Goal: Task Accomplishment & Management: Use online tool/utility

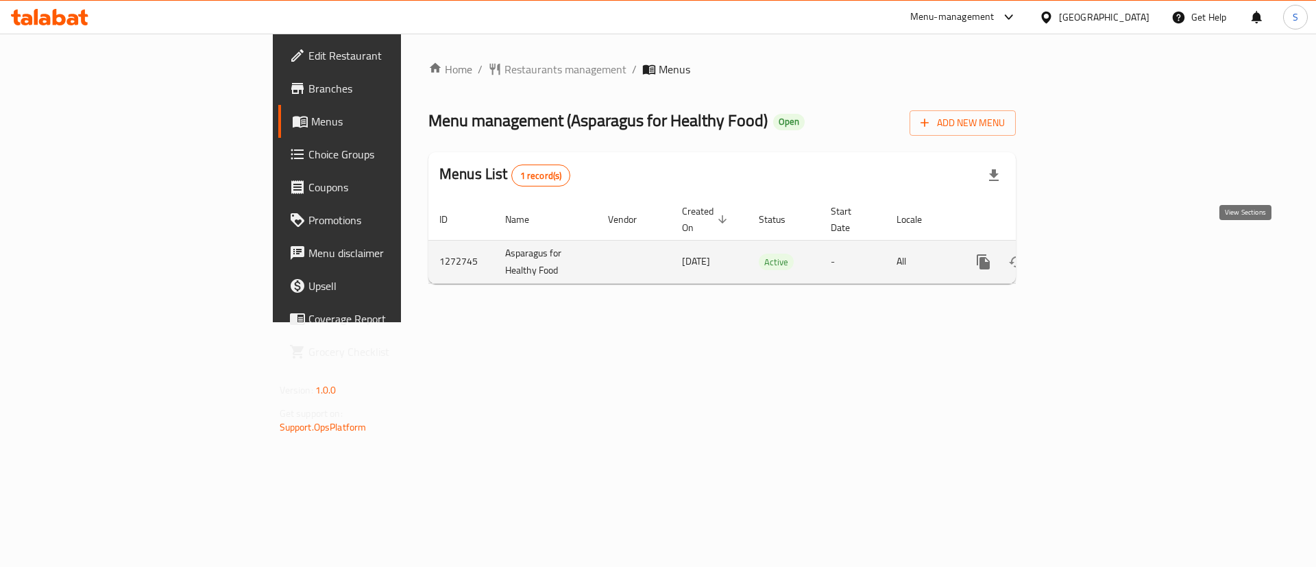
click at [1091, 254] on icon "enhanced table" at bounding box center [1082, 262] width 16 height 16
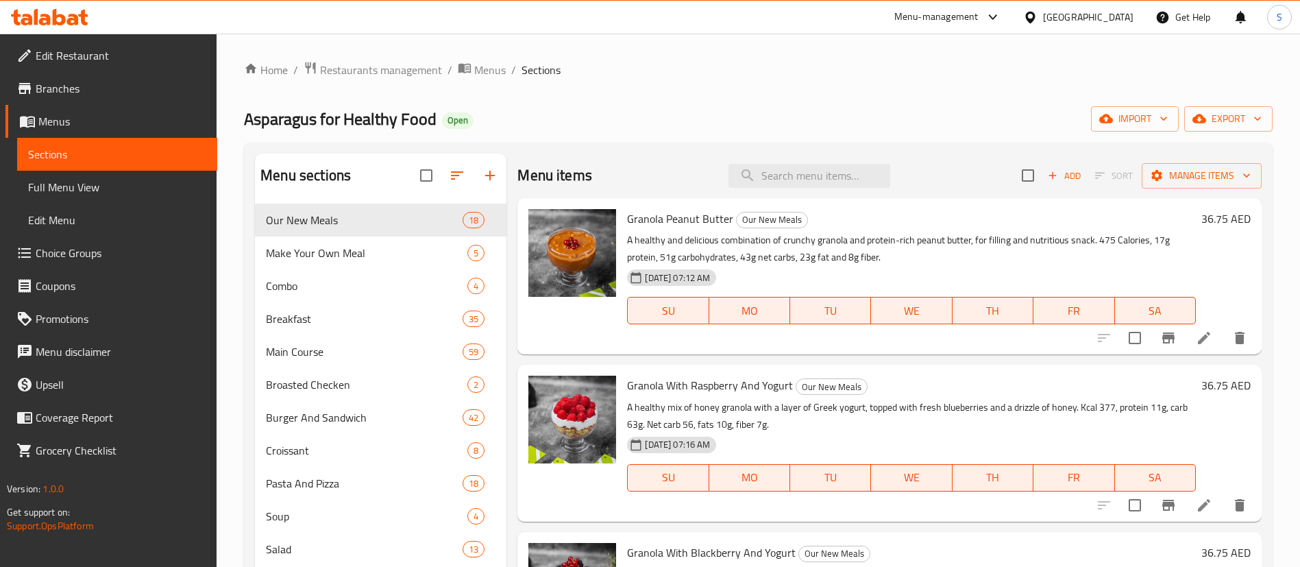
click at [76, 189] on span "Full Menu View" at bounding box center [117, 187] width 178 height 16
click at [105, 187] on span "Full Menu View" at bounding box center [117, 187] width 178 height 16
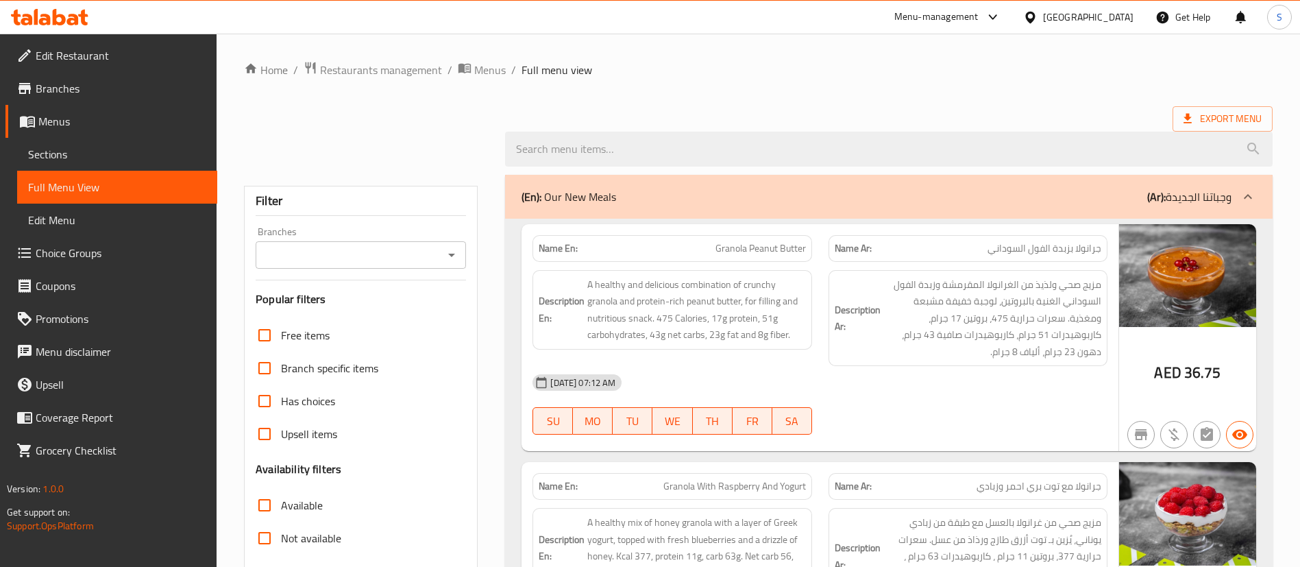
click at [954, 403] on div "17-09-2025 07:12 AM SU MO TU WE TH FR SA" at bounding box center [820, 404] width 592 height 77
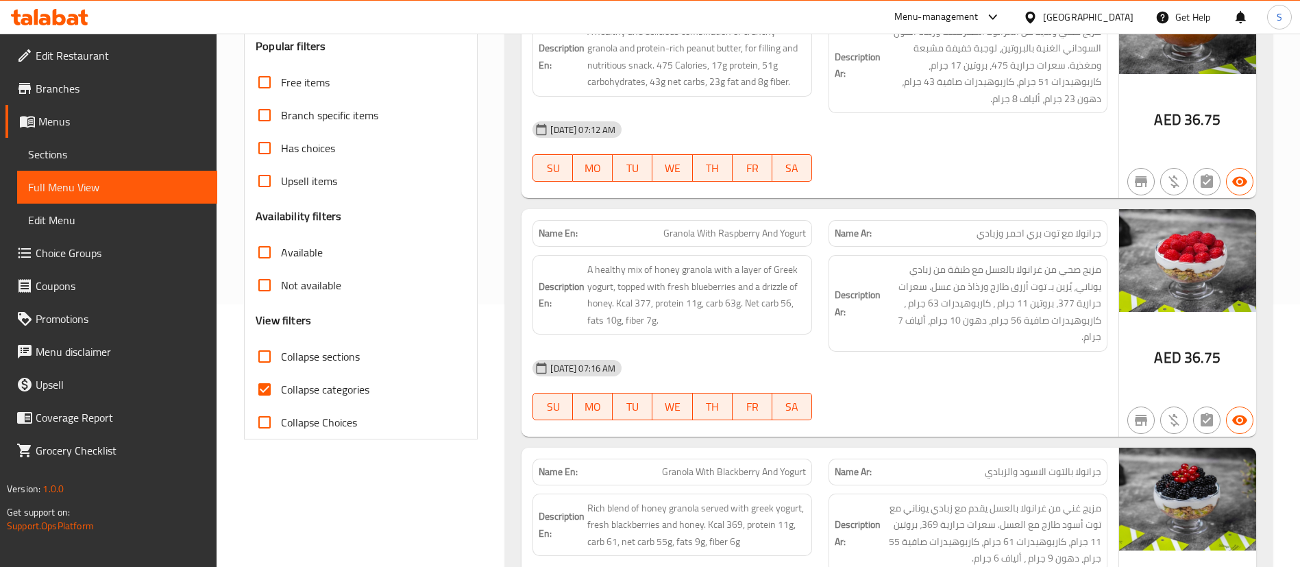
scroll to position [308, 0]
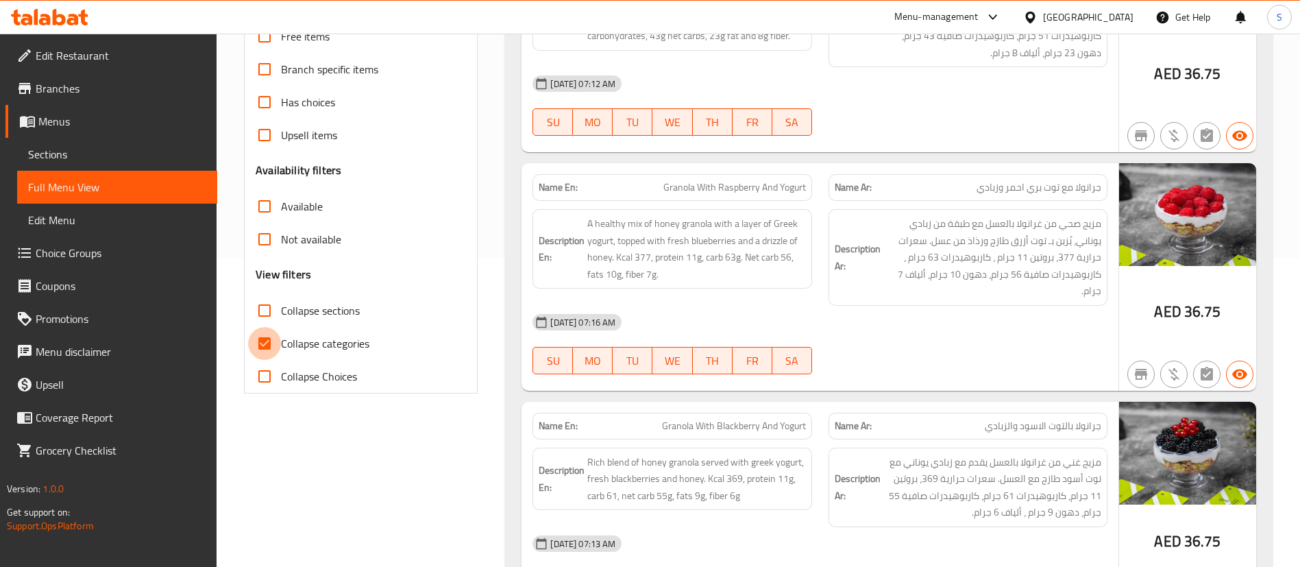
click at [267, 344] on input "Collapse categories" at bounding box center [264, 343] width 33 height 33
checkbox input "false"
click at [413, 53] on div "Free items" at bounding box center [361, 36] width 210 height 33
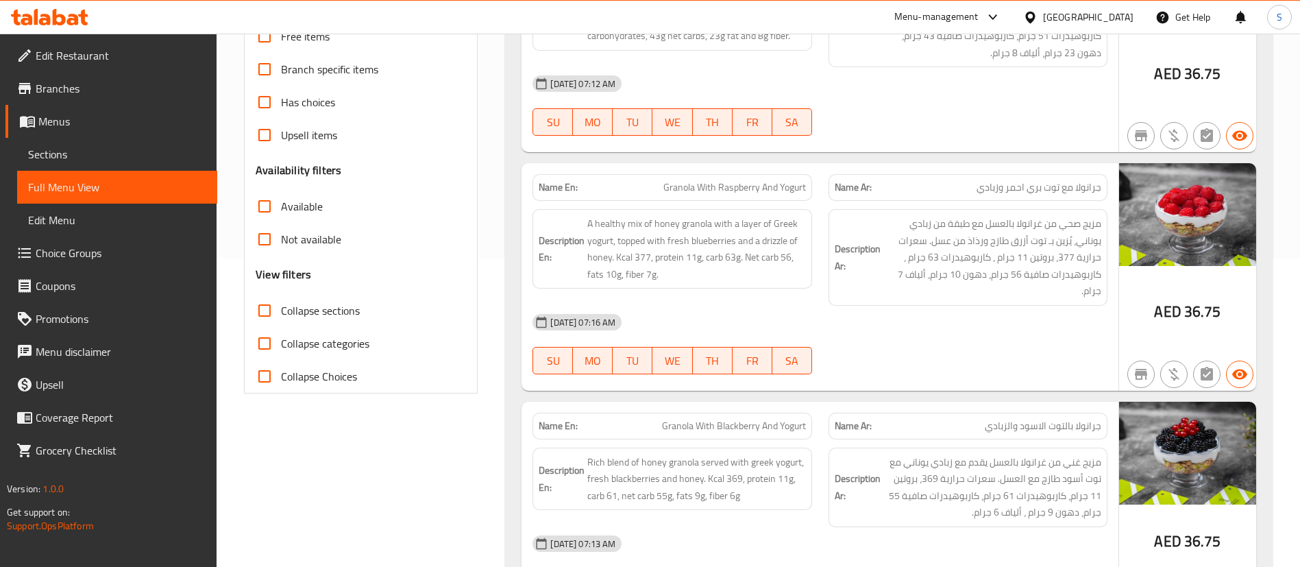
scroll to position [0, 0]
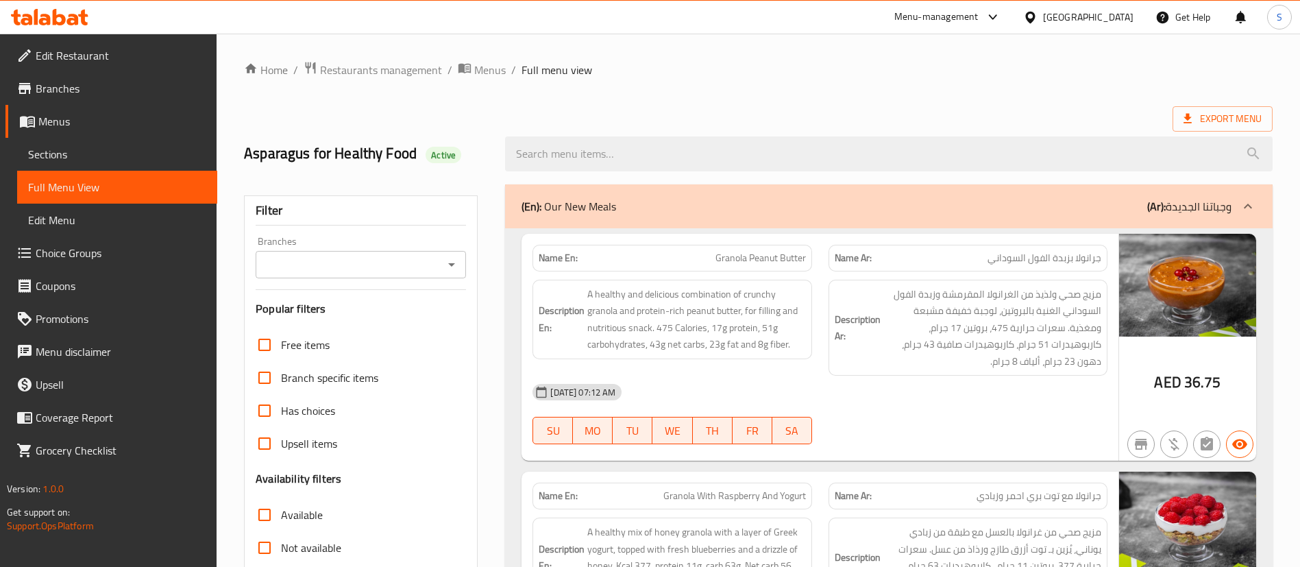
click at [401, 273] on input "Branches" at bounding box center [350, 264] width 180 height 19
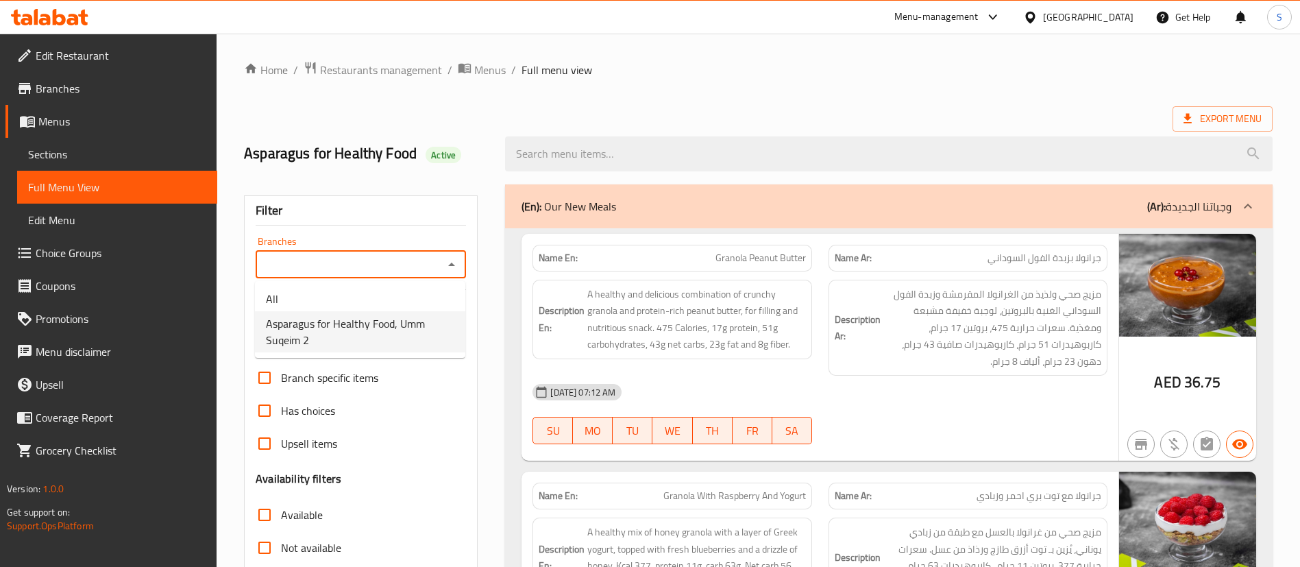
click at [366, 324] on span "Asparagus for Healthy Food, Umm Suqeim 2" at bounding box center [360, 331] width 189 height 33
type input "Asparagus for Healthy Food, Umm Suqeim 2"
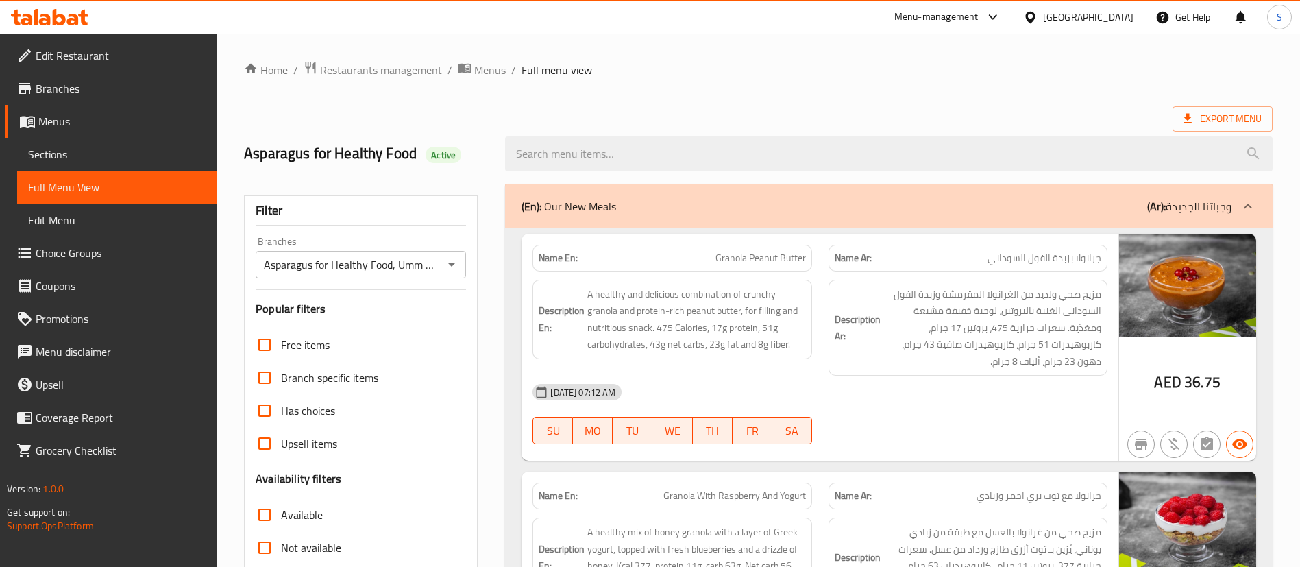
click at [398, 64] on span "Restaurants management" at bounding box center [381, 70] width 122 height 16
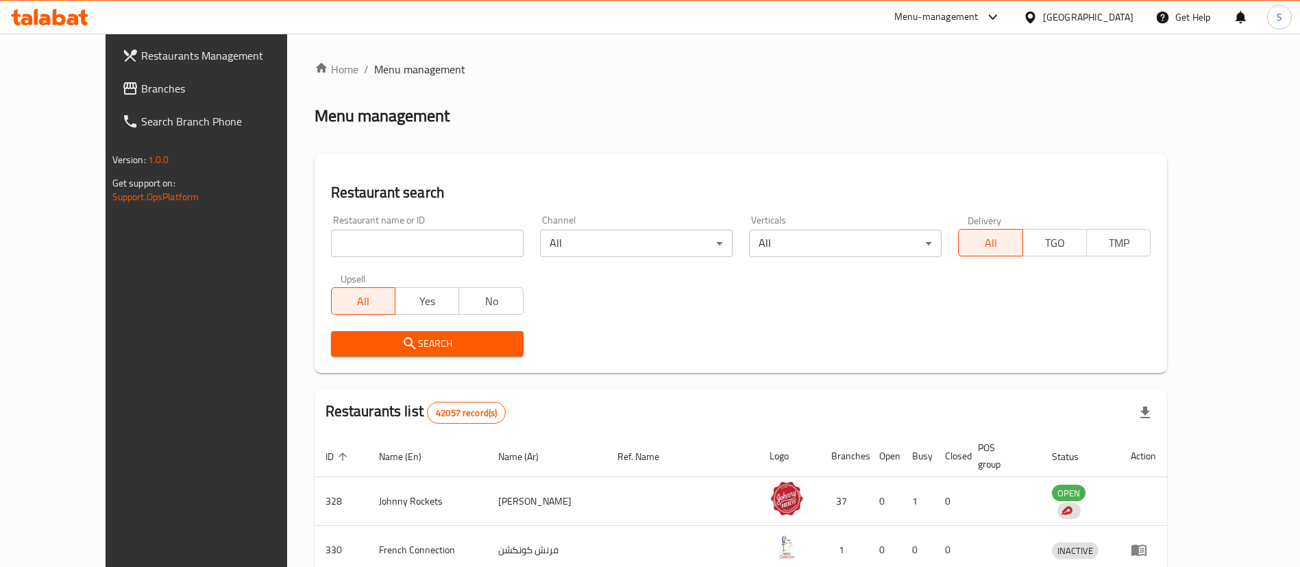
click at [141, 93] on span "Branches" at bounding box center [226, 88] width 171 height 16
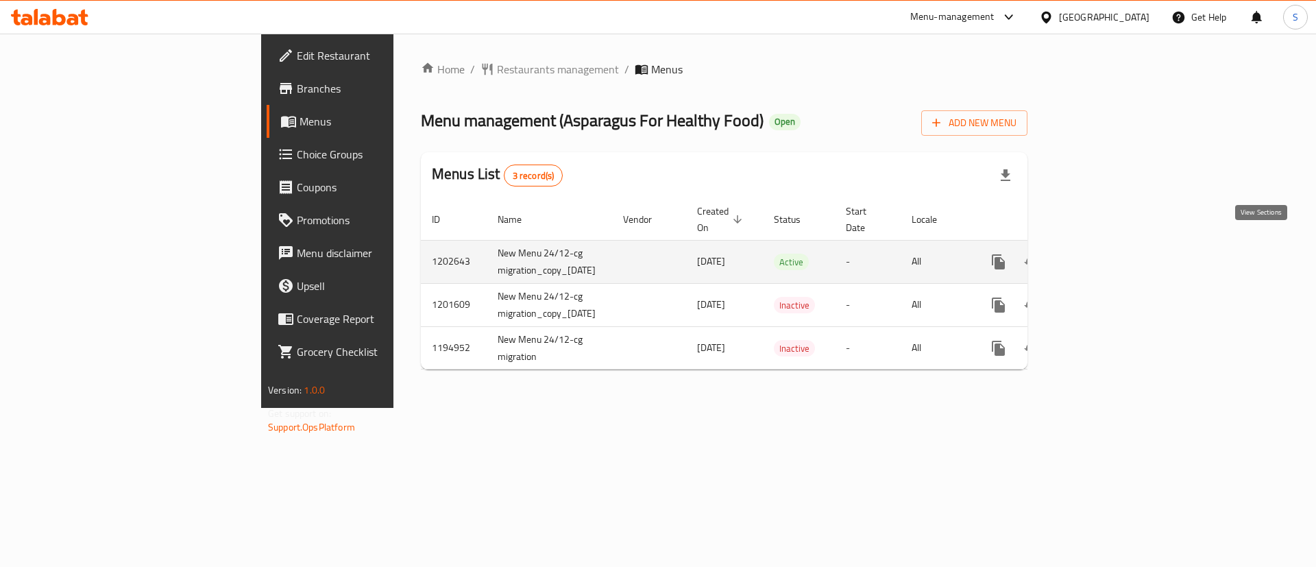
click at [1114, 245] on link "enhanced table" at bounding box center [1097, 261] width 33 height 33
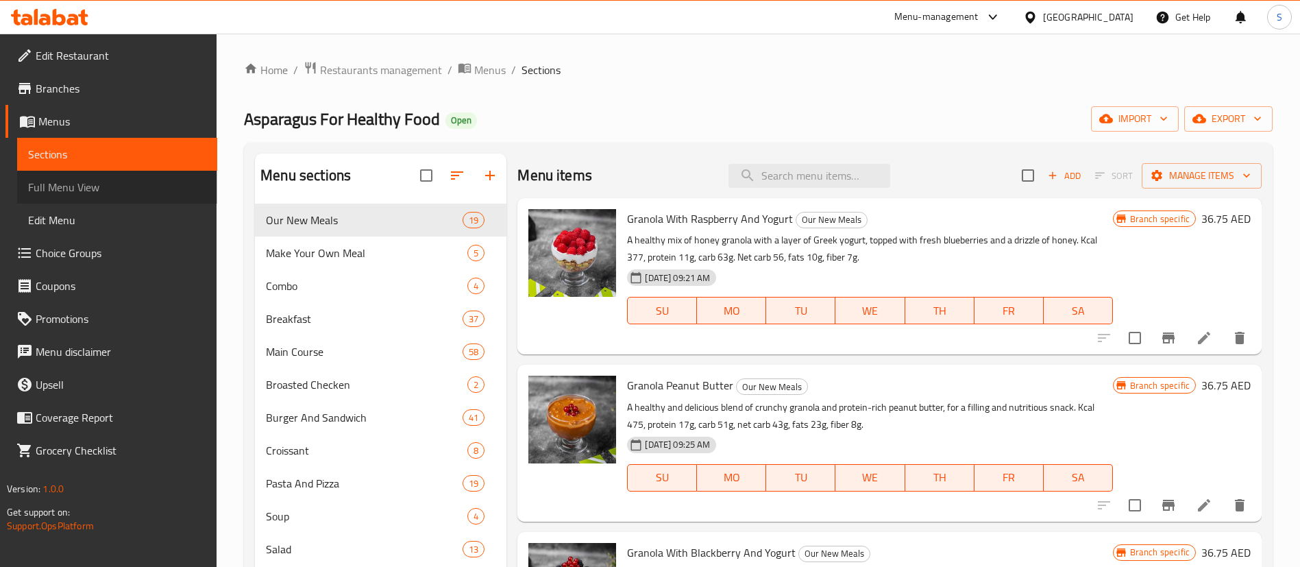
click at [64, 190] on span "Full Menu View" at bounding box center [117, 187] width 178 height 16
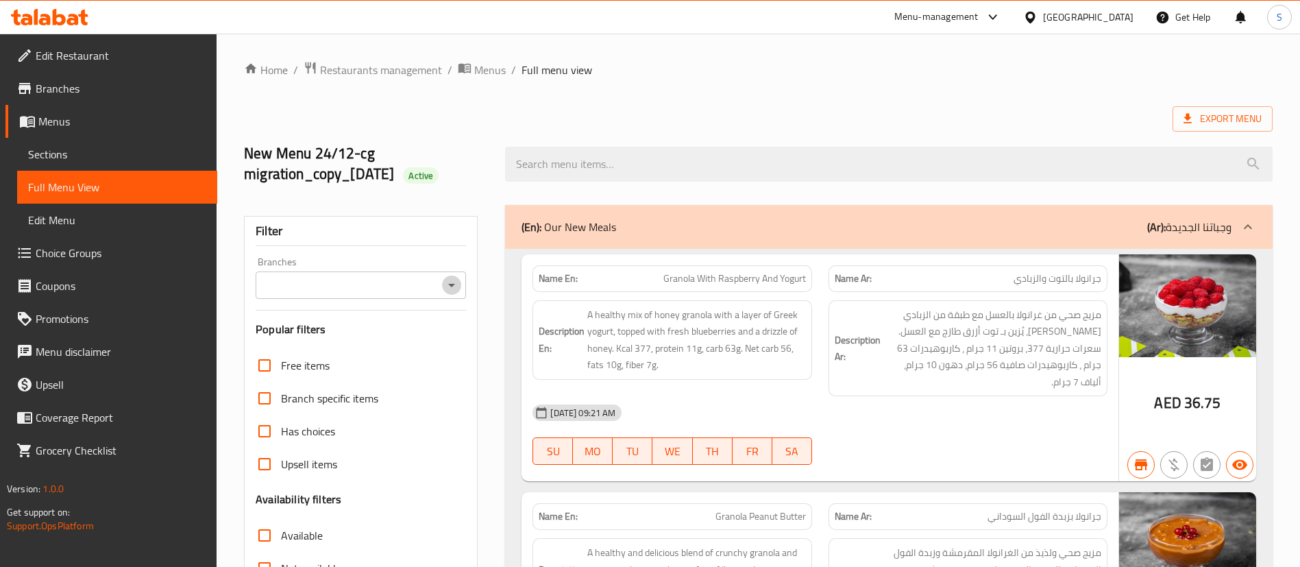
click at [446, 284] on icon "Open" at bounding box center [452, 285] width 16 height 16
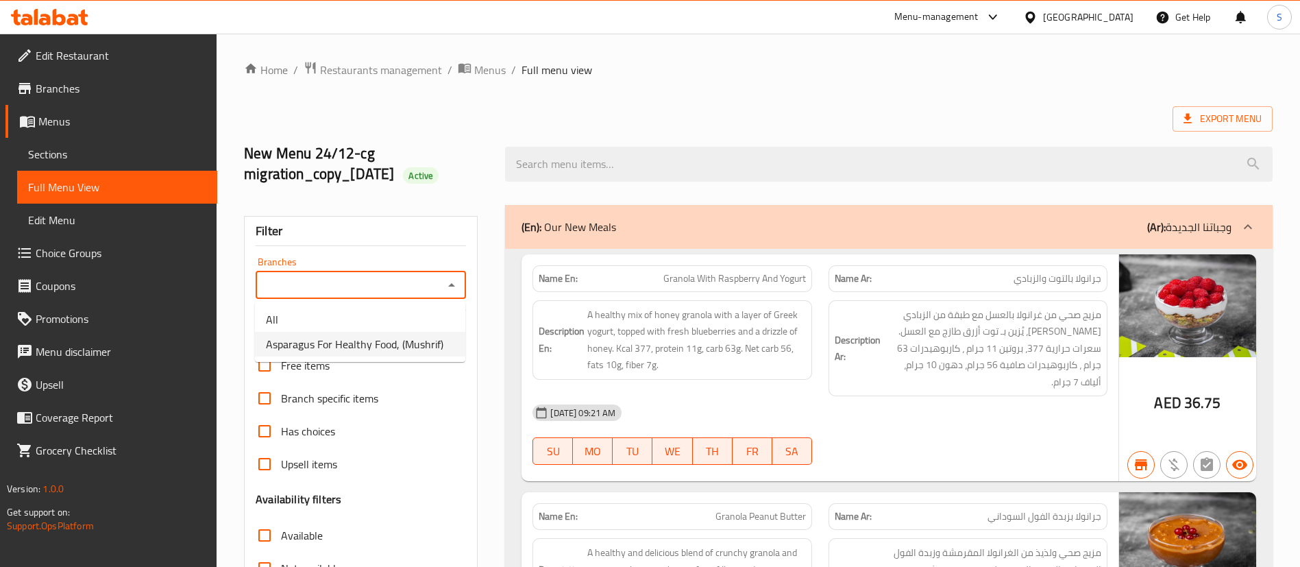
click at [385, 336] on span "Asparagus For Healthy Food, (Mushrif)" at bounding box center [355, 344] width 178 height 16
type input "Asparagus For Healthy Food, (Mushrif)"
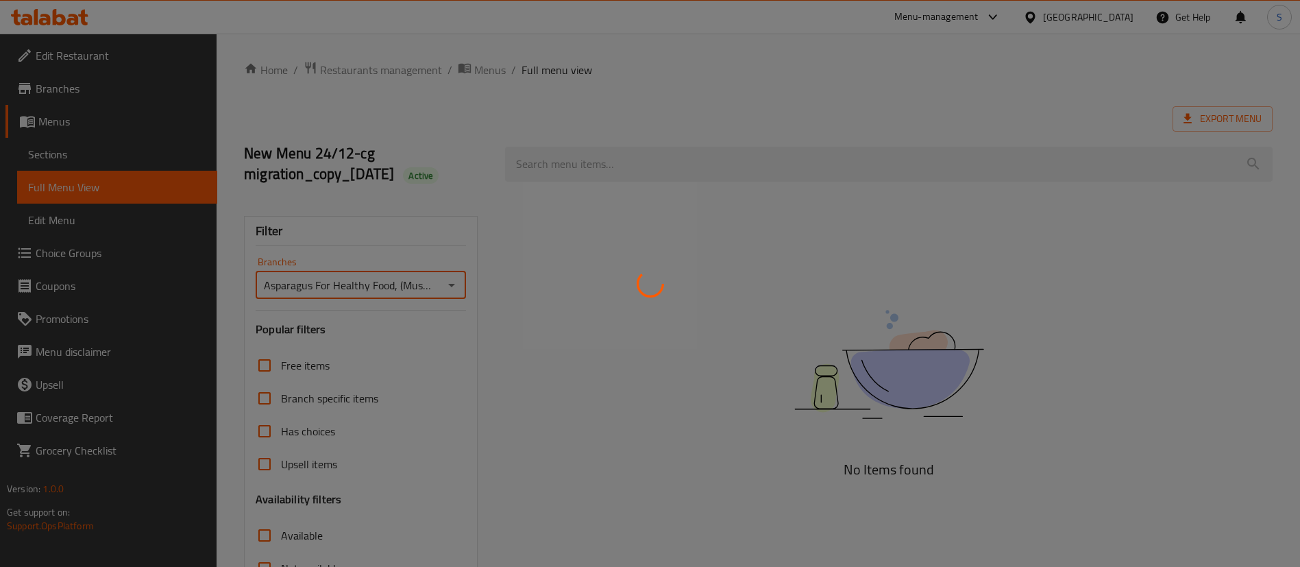
scroll to position [183, 0]
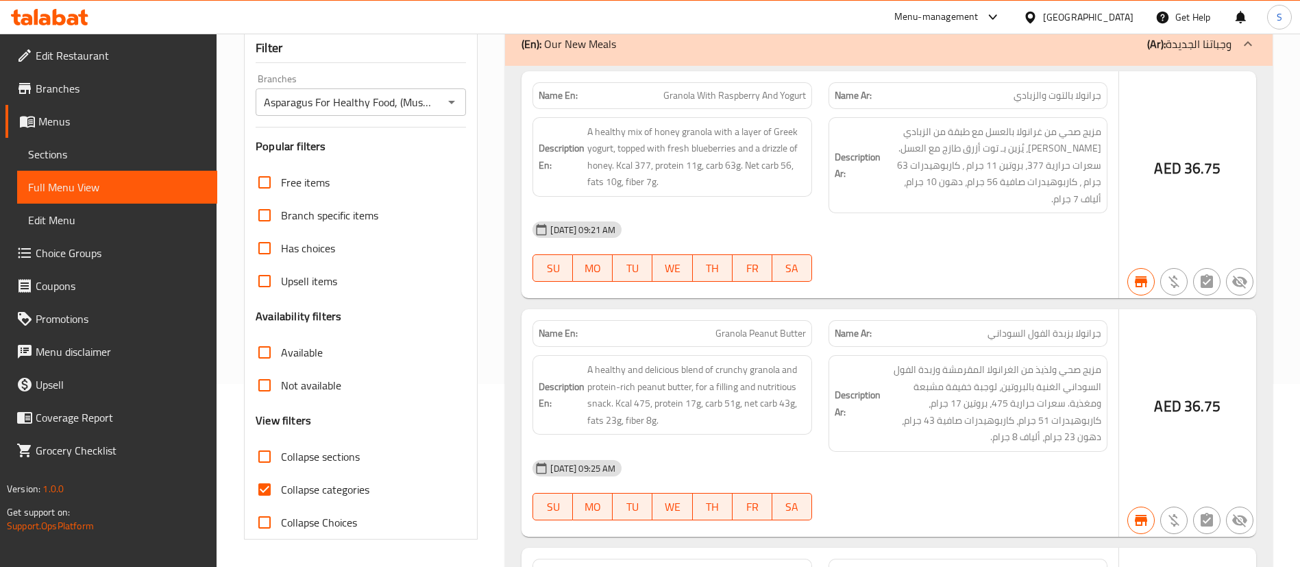
drag, startPoint x: 289, startPoint y: 529, endPoint x: 280, endPoint y: 503, distance: 27.8
click at [289, 528] on span "Collapse Choices" at bounding box center [319, 522] width 76 height 16
click at [281, 528] on input "Collapse Choices" at bounding box center [264, 522] width 33 height 33
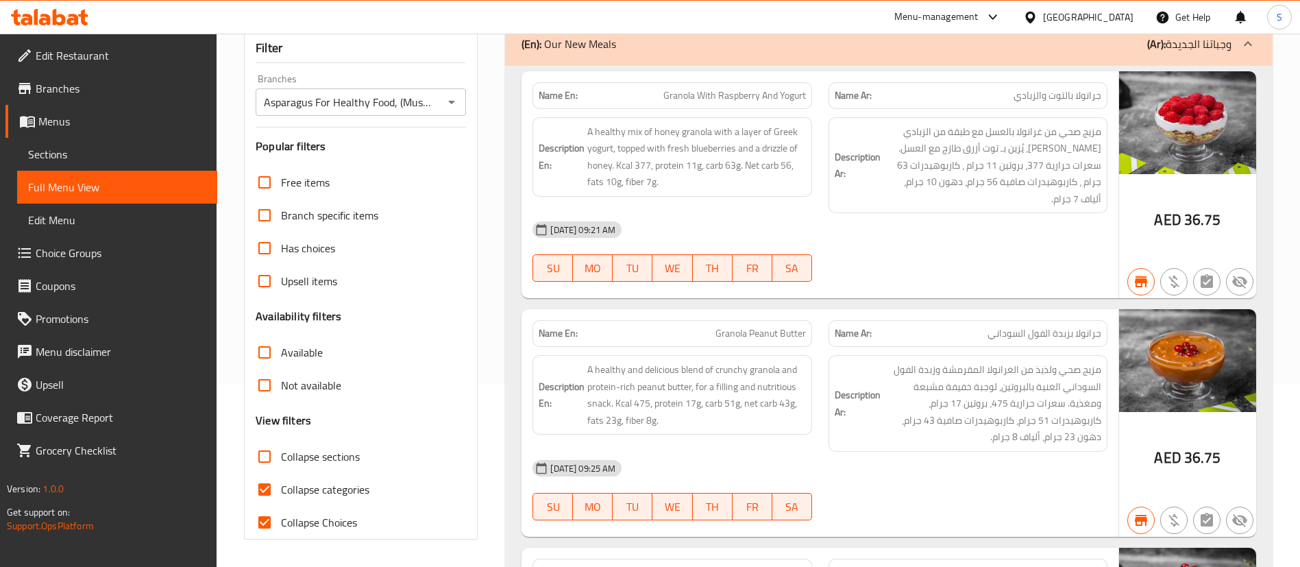
drag, startPoint x: 268, startPoint y: 518, endPoint x: 283, endPoint y: 461, distance: 58.2
click at [269, 518] on input "Collapse Choices" at bounding box center [264, 522] width 33 height 33
checkbox input "false"
click at [262, 493] on input "Collapse categories" at bounding box center [264, 489] width 33 height 33
checkbox input "false"
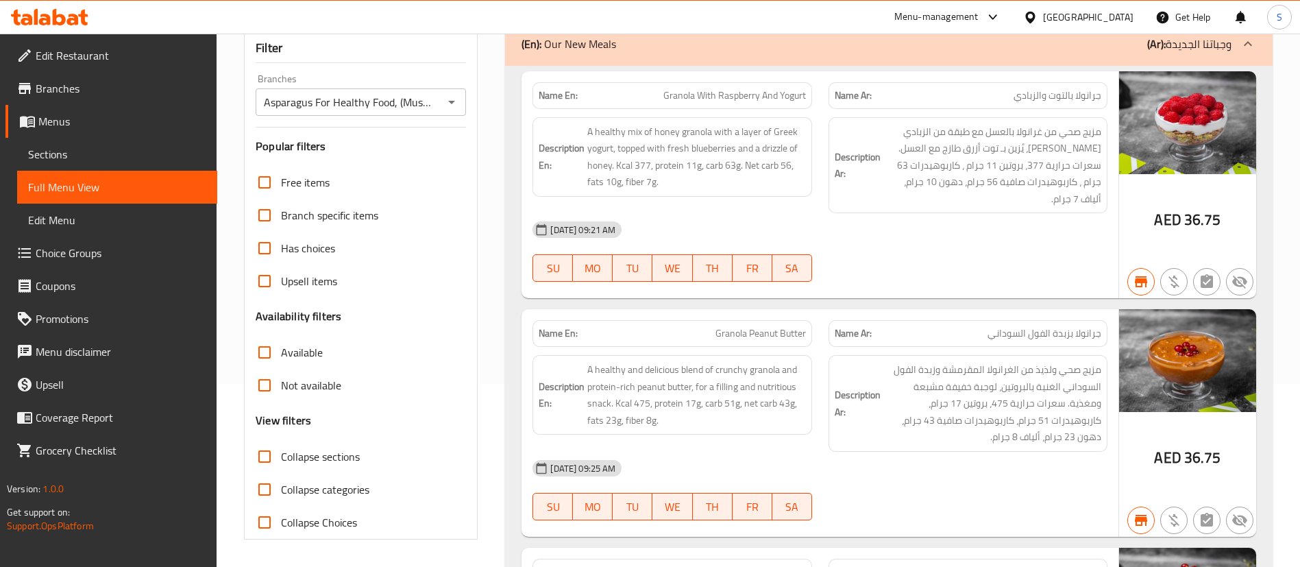
click at [533, 311] on div "Name En: Granola Peanut Butter Name Ar: جرانولا بزبدة الفول السوداني Descriptio…" at bounding box center [820, 423] width 597 height 228
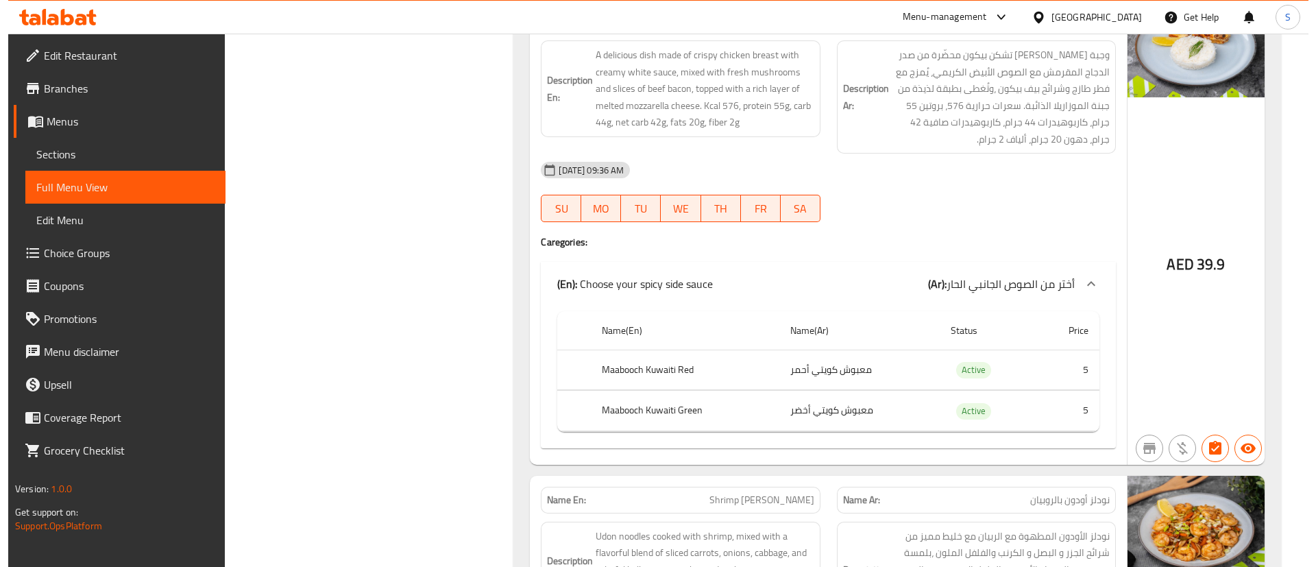
scroll to position [0, 0]
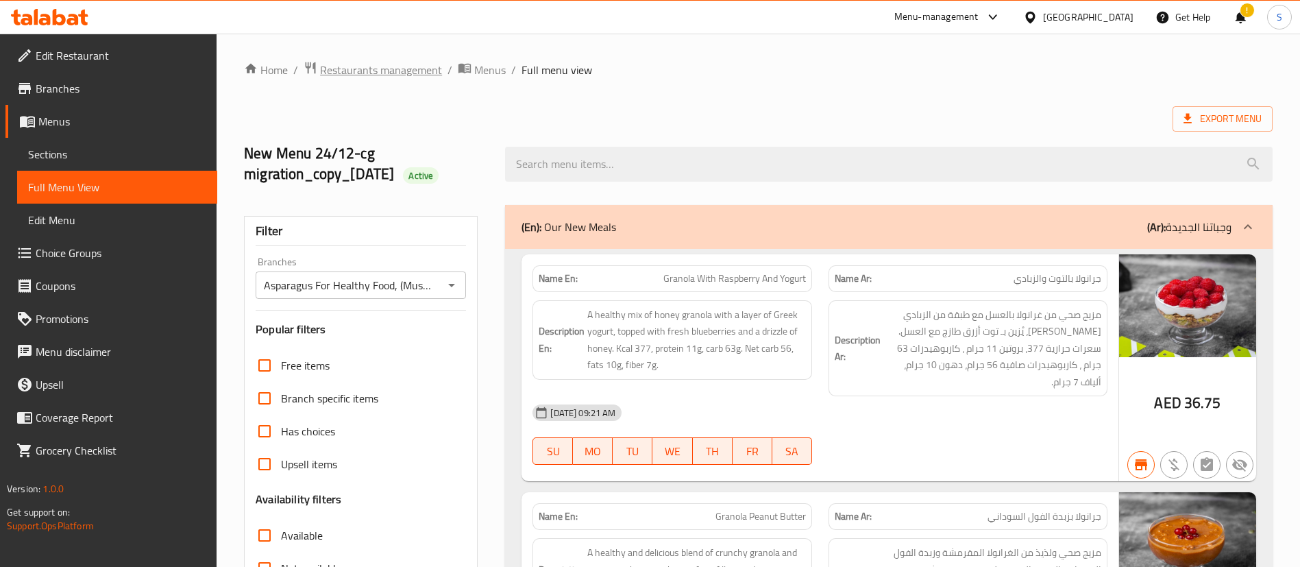
click at [365, 78] on span "Restaurants management" at bounding box center [381, 70] width 122 height 16
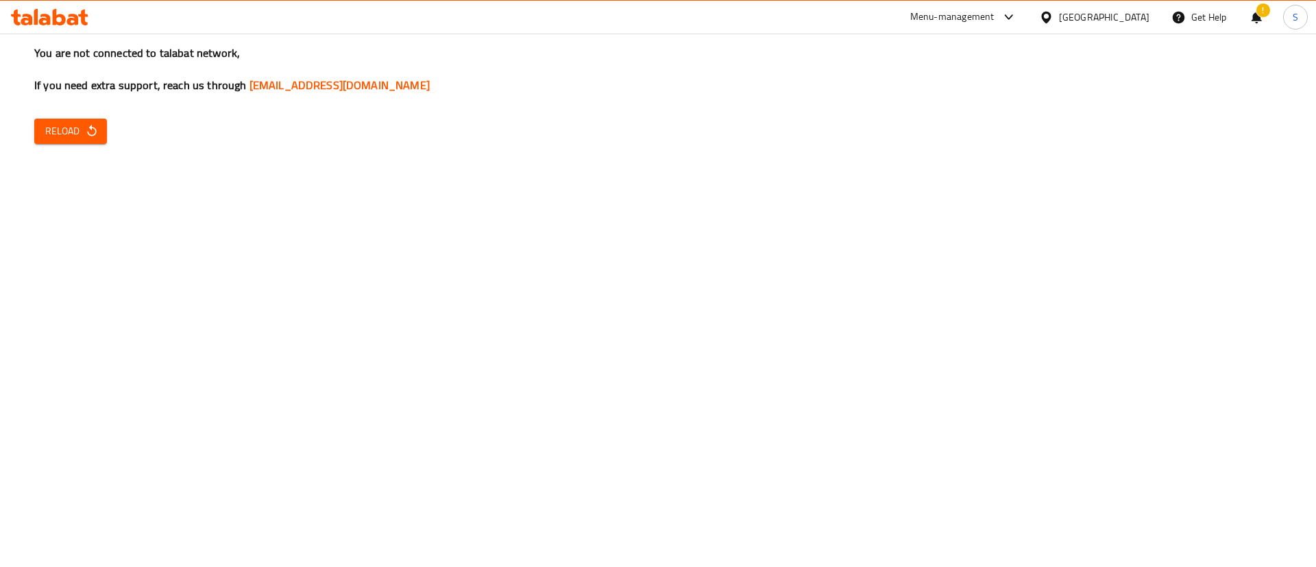
click at [1186, 324] on div "You are not connected to talabat network, If you need extra support, reach us t…" at bounding box center [658, 283] width 1316 height 567
click at [1115, 360] on div "You are not connected to talabat network, If you need extra support, reach us t…" at bounding box center [658, 283] width 1316 height 567
click at [45, 149] on div "You are not connected to talabat network, If you need extra support, reach us t…" at bounding box center [658, 283] width 1316 height 567
click at [45, 148] on div "You are not connected to talabat network, If you need extra support, reach us t…" at bounding box center [658, 283] width 1316 height 567
click at [45, 138] on span "Reload" at bounding box center [70, 131] width 51 height 17
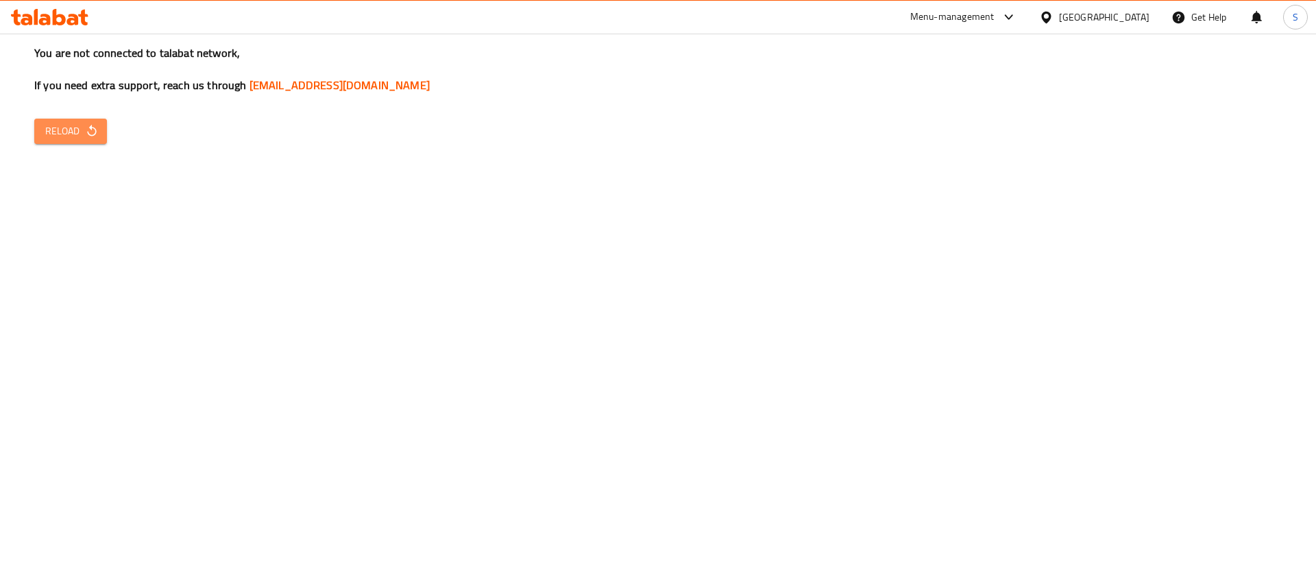
click at [62, 125] on span "Reload" at bounding box center [70, 131] width 51 height 17
click at [41, 139] on button "Reload" at bounding box center [70, 131] width 73 height 25
